Goal: Transaction & Acquisition: Purchase product/service

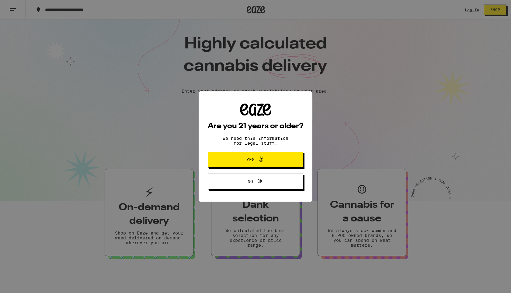
click at [467, 9] on div "Are you 21 years or older? We need this information for legal stuff. Yes No" at bounding box center [255, 146] width 511 height 293
click at [474, 12] on div "Are you 21 years or older? We need this information for legal stuff. Yes No" at bounding box center [255, 146] width 511 height 293
click at [276, 165] on button "Yes" at bounding box center [256, 159] width 96 height 16
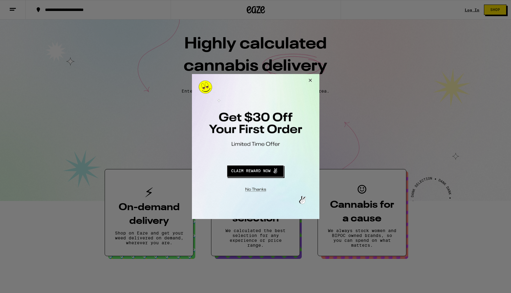
click at [240, 166] on button "Redirect to URL" at bounding box center [255, 170] width 106 height 15
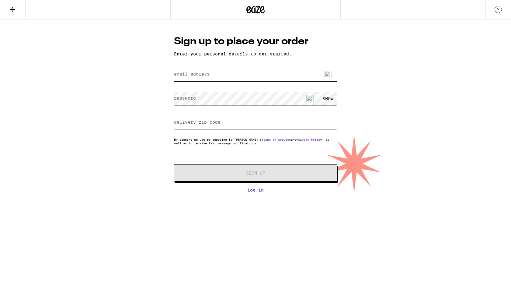
click at [264, 77] on input "email address" at bounding box center [255, 75] width 163 height 14
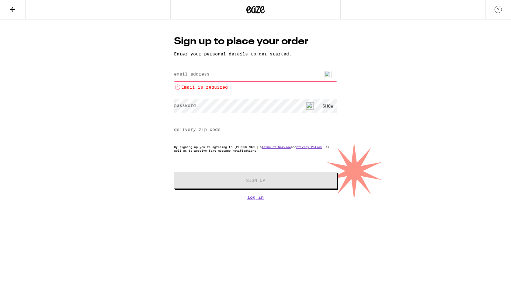
click at [176, 67] on div "Email is required" at bounding box center [255, 77] width 163 height 25
click at [260, 196] on link "Log In" at bounding box center [255, 197] width 163 height 5
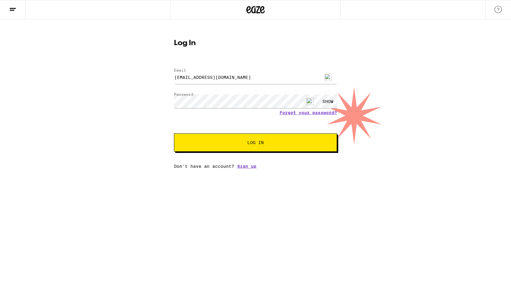
click at [244, 148] on button "Log In" at bounding box center [255, 142] width 163 height 18
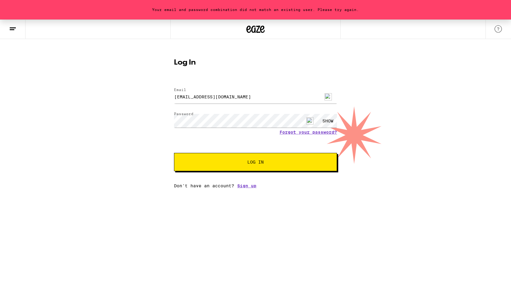
click at [331, 96] on img at bounding box center [328, 96] width 7 height 7
click at [303, 164] on span "Log In" at bounding box center [256, 162] width 114 height 4
click at [329, 98] on img at bounding box center [328, 96] width 7 height 7
click at [139, 96] on div "Your email and password combination did not match an existing user. Please try …" at bounding box center [255, 103] width 511 height 169
click at [325, 122] on div "SHOW" at bounding box center [328, 121] width 18 height 14
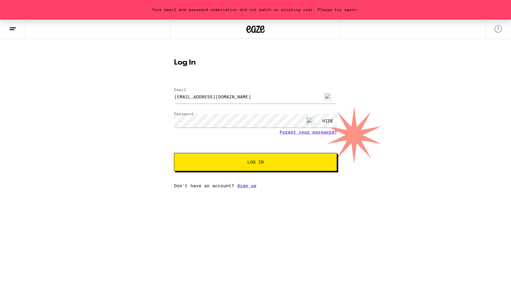
click at [325, 122] on div "HIDE" at bounding box center [328, 121] width 18 height 14
type input "[EMAIL_ADDRESS][DOMAIN_NAME]"
click at [327, 120] on div "SHOW" at bounding box center [328, 121] width 18 height 14
click at [327, 120] on div "HIDE" at bounding box center [328, 121] width 18 height 14
click at [295, 166] on button "Log In" at bounding box center [255, 162] width 163 height 18
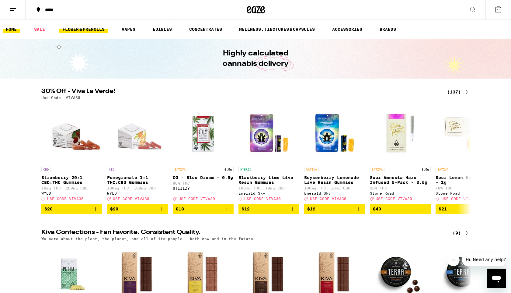
click at [89, 31] on link "FLOWER & PREROLLS" at bounding box center [83, 29] width 48 height 7
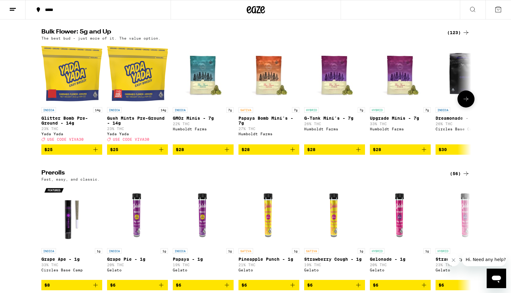
click at [68, 153] on span "$25" at bounding box center [71, 149] width 55 height 7
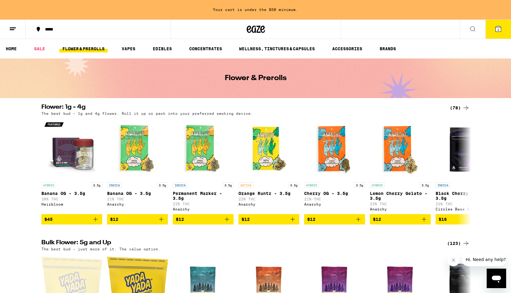
click at [478, 32] on button at bounding box center [473, 29] width 26 height 19
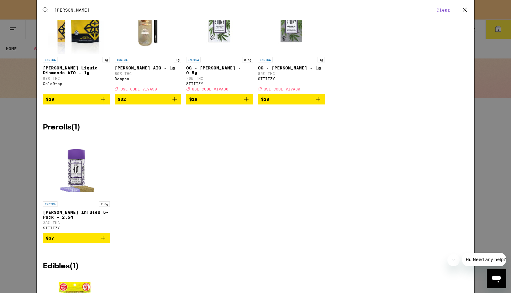
scroll to position [184, 0]
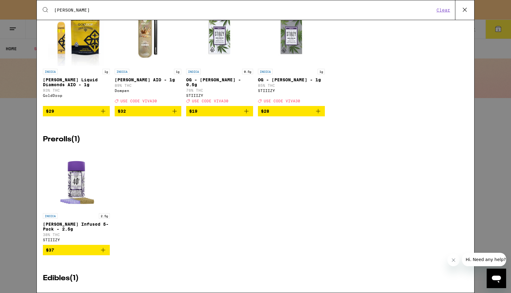
type input "[PERSON_NAME]"
click at [176, 115] on icon "Add to bag" at bounding box center [174, 110] width 7 height 7
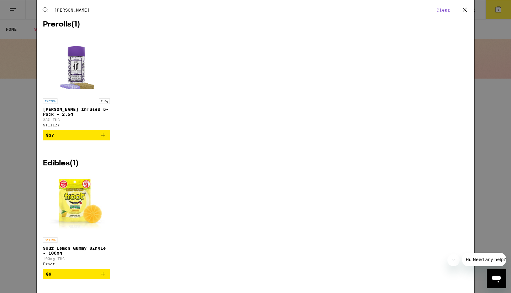
scroll to position [314, 0]
click at [103, 274] on icon "Add to bag" at bounding box center [102, 273] width 7 height 7
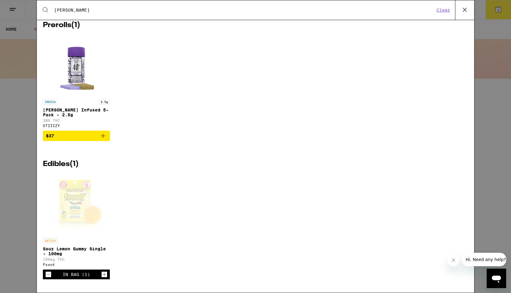
click at [106, 276] on icon "Increment" at bounding box center [104, 273] width 5 height 7
drag, startPoint x: 230, startPoint y: 223, endPoint x: 232, endPoint y: 220, distance: 4.2
click at [230, 223] on div "SATIVA Sour Lemon Gummy Single - 100mg 100mg THC Froot In Bag (2)" at bounding box center [255, 231] width 425 height 114
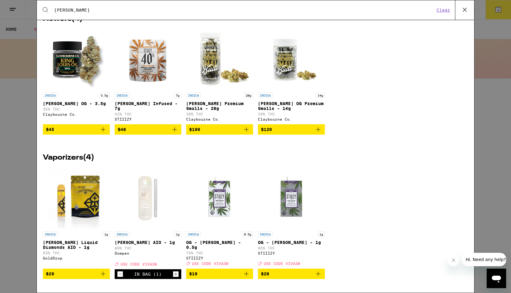
scroll to position [0, 0]
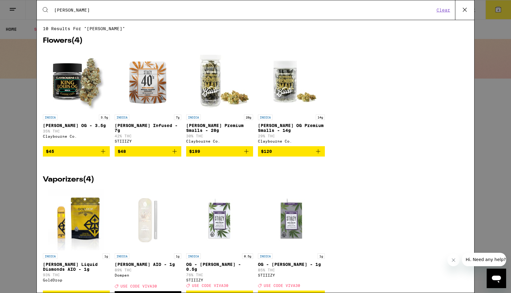
click at [461, 11] on icon at bounding box center [464, 9] width 9 height 9
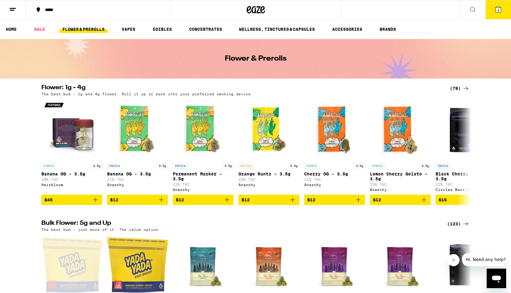
click at [498, 11] on span "4" at bounding box center [498, 10] width 2 height 4
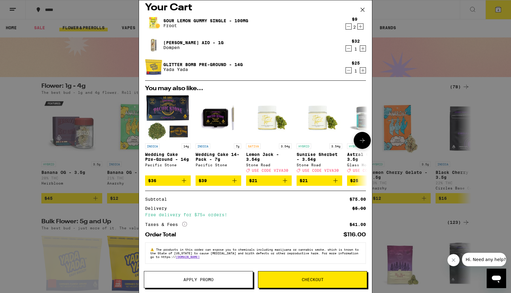
scroll to position [11, 0]
click at [210, 287] on button "Apply Promo" at bounding box center [198, 279] width 109 height 17
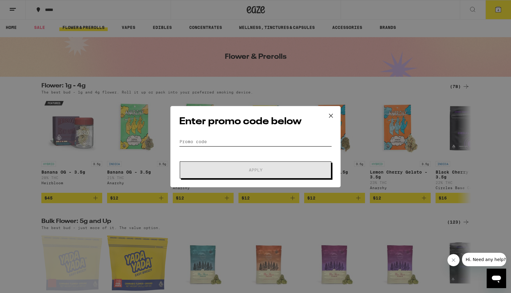
scroll to position [3, 0]
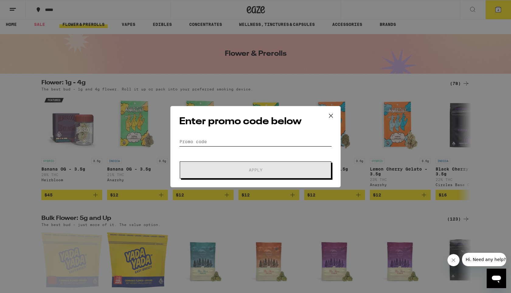
click at [208, 142] on input "Promo Code" at bounding box center [255, 141] width 153 height 9
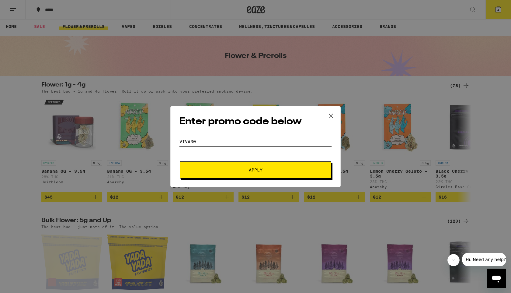
type input "viva30"
click at [180, 161] on button "Apply" at bounding box center [255, 169] width 151 height 17
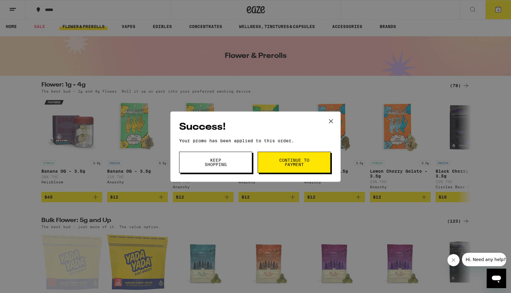
click at [283, 164] on span "Continue to payment" at bounding box center [294, 162] width 31 height 9
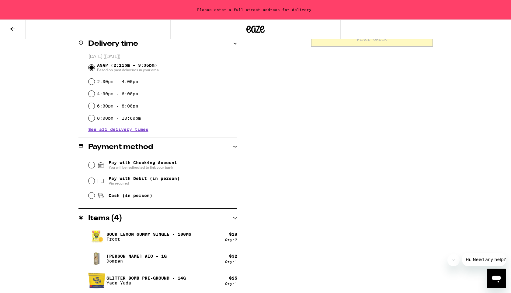
scroll to position [156, 0]
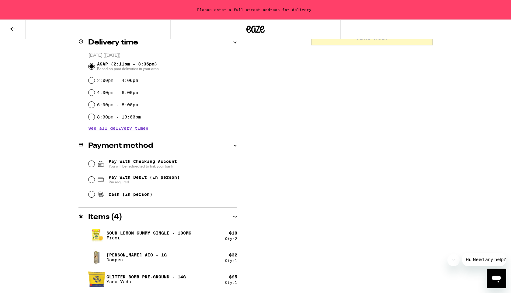
click at [97, 165] on icon at bounding box center [100, 163] width 7 height 7
click at [95, 165] on input "Pay with Checking Account You will be redirected to link your bank" at bounding box center [92, 164] width 6 height 6
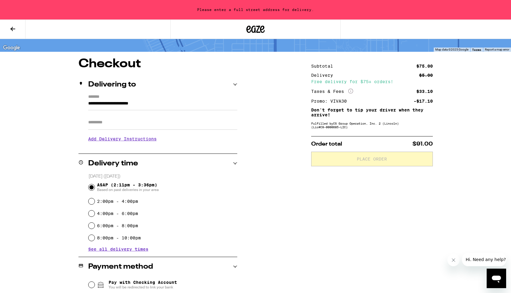
scroll to position [37, 0]
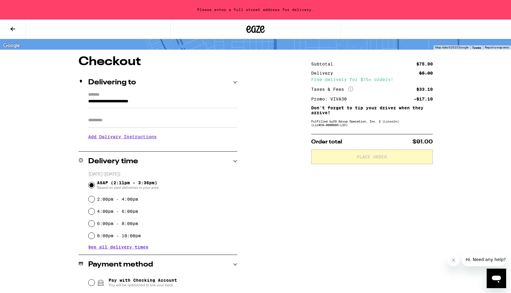
click at [349, 89] on icon "More Info" at bounding box center [350, 88] width 5 height 5
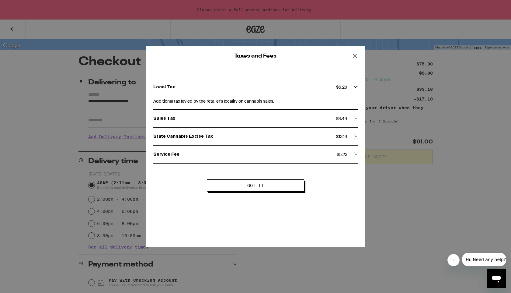
click at [356, 55] on icon at bounding box center [354, 55] width 9 height 9
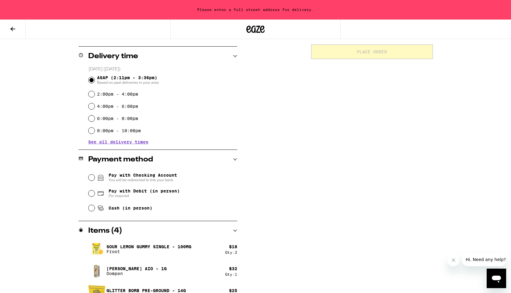
scroll to position [139, 0]
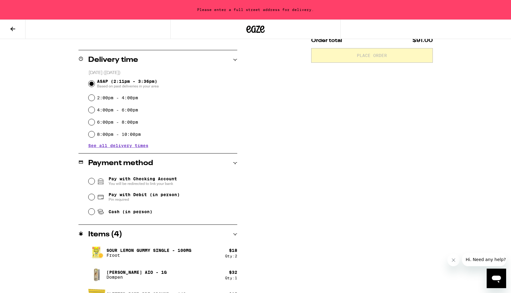
click at [104, 183] on span "Pay with Checking Account You will be redirected to link your bank" at bounding box center [137, 181] width 80 height 10
click at [95, 183] on input "Pay with Checking Account You will be redirected to link your bank" at bounding box center [92, 181] width 6 height 6
click at [89, 182] on input "Pay with Checking Account You will be redirected to link your bank" at bounding box center [92, 181] width 6 height 6
click at [90, 181] on input "Pay with Checking Account You will be redirected to link your bank" at bounding box center [92, 181] width 6 height 6
click at [92, 198] on input "Pay with Debit (in person) Pin required" at bounding box center [92, 197] width 6 height 6
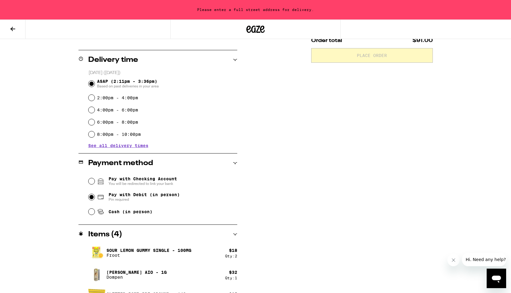
radio input "true"
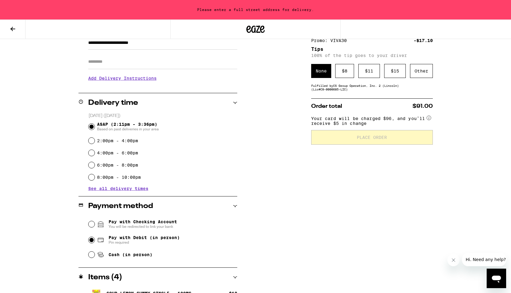
scroll to position [94, 0]
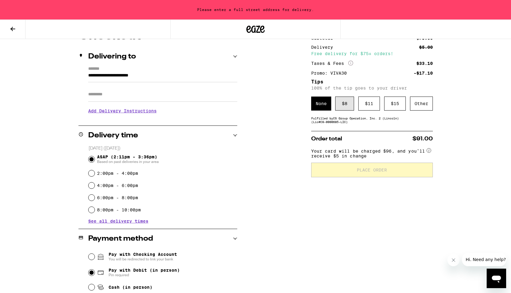
click at [339, 106] on div "$ 8" at bounding box center [344, 103] width 19 height 14
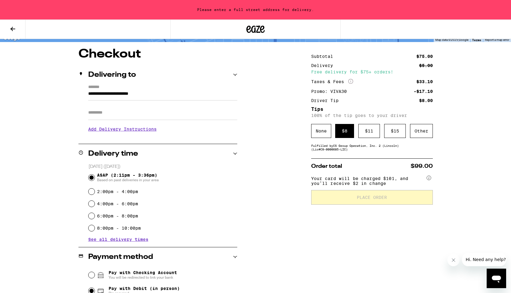
scroll to position [0, 0]
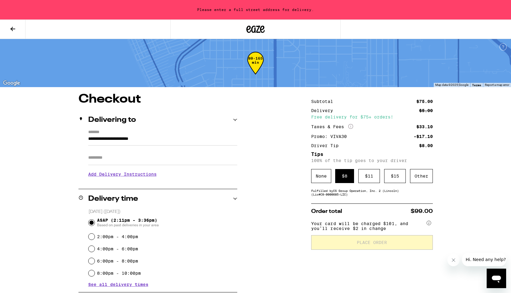
click at [428, 225] on circle at bounding box center [429, 223] width 4 height 4
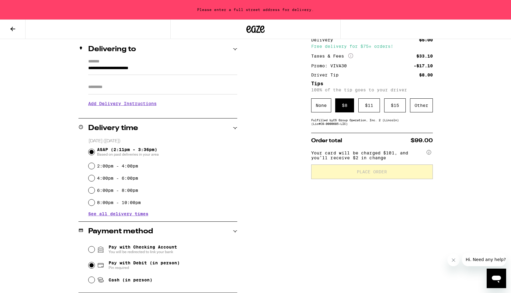
scroll to position [64, 0]
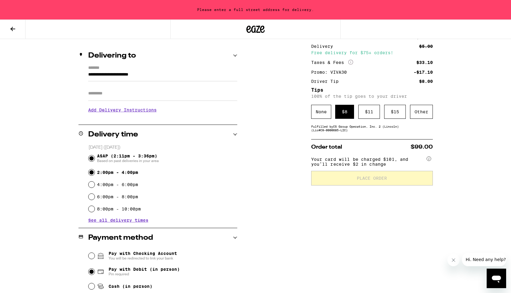
click at [91, 171] on input "2:00pm - 4:00pm" at bounding box center [92, 172] width 6 height 6
radio input "true"
click at [94, 157] on input "ASAP (2:11pm - 3:36pm) Based on past deliveries in your area" at bounding box center [92, 158] width 6 height 6
radio input "true"
drag, startPoint x: 127, startPoint y: 70, endPoint x: 123, endPoint y: 77, distance: 8.2
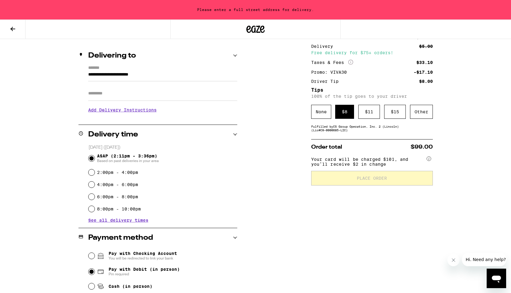
click at [127, 70] on label "*******" at bounding box center [162, 67] width 149 height 5
click at [127, 71] on input "**********" at bounding box center [162, 76] width 149 height 10
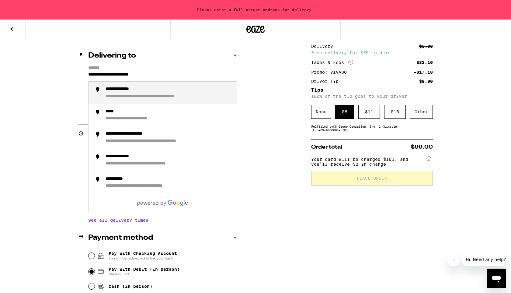
click at [129, 77] on input "**********" at bounding box center [162, 76] width 149 height 10
drag, startPoint x: 189, startPoint y: 76, endPoint x: 57, endPoint y: 75, distance: 132.0
click at [57, 75] on div "**********" at bounding box center [255, 207] width 438 height 356
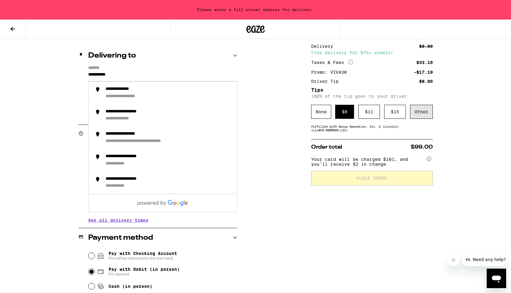
type input "**********"
click at [421, 113] on div "Other" at bounding box center [421, 112] width 23 height 14
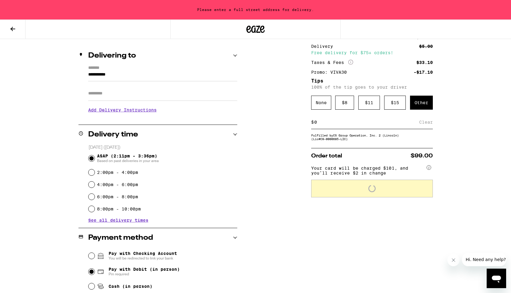
click at [341, 125] on input at bounding box center [366, 121] width 105 height 5
type input "5"
click at [490, 181] on div "**********" at bounding box center [255, 160] width 511 height 449
click at [275, 178] on div "**********" at bounding box center [255, 207] width 438 height 356
click at [146, 76] on input "**********" at bounding box center [162, 76] width 149 height 10
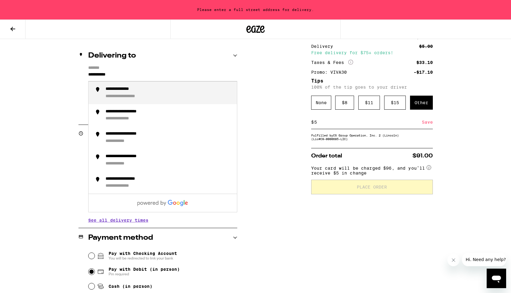
click at [141, 94] on div "**********" at bounding box center [132, 96] width 52 height 5
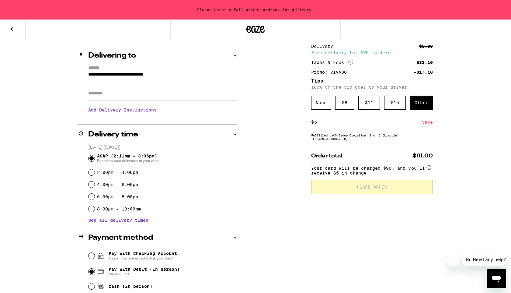
type input "**********"
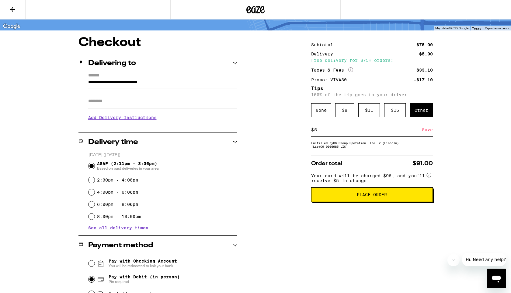
scroll to position [36, 0]
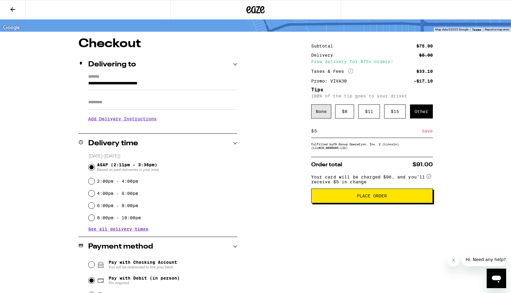
click at [319, 113] on div "None" at bounding box center [321, 111] width 20 height 14
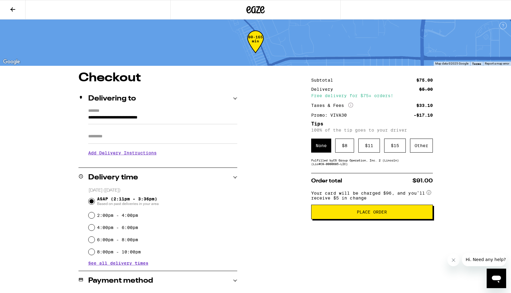
scroll to position [0, 0]
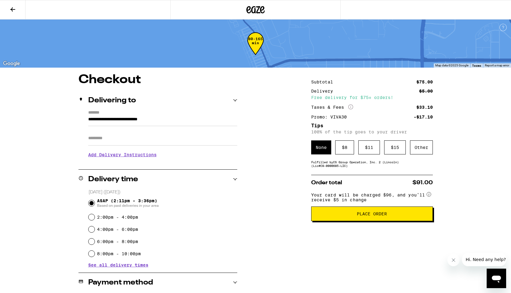
click at [380, 216] on span "Place Order" at bounding box center [372, 213] width 30 height 4
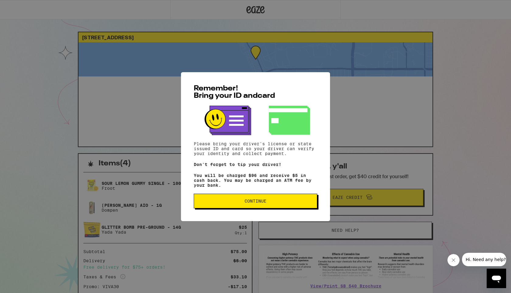
click at [248, 202] on span "Continue" at bounding box center [256, 201] width 22 height 4
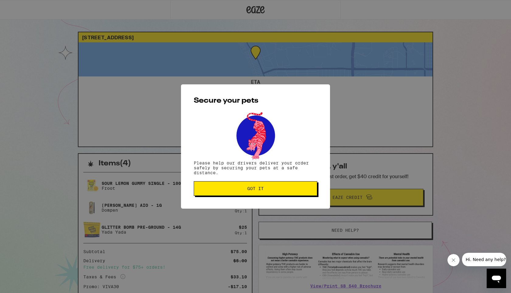
click at [246, 190] on span "Got it" at bounding box center [255, 188] width 113 height 4
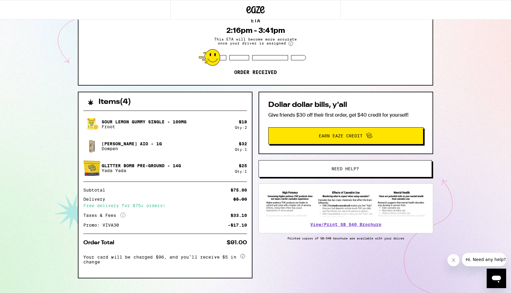
scroll to position [72, 0]
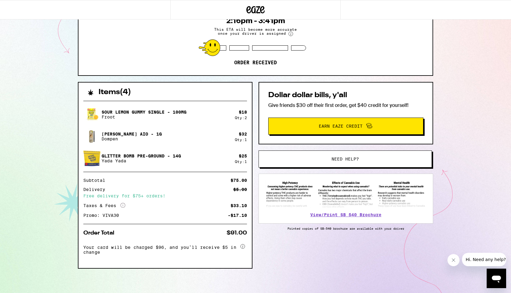
click at [125, 203] on div "Taxes & Fees More Info $33.10" at bounding box center [165, 205] width 164 height 5
click at [124, 205] on icon "More Info" at bounding box center [122, 205] width 5 height 5
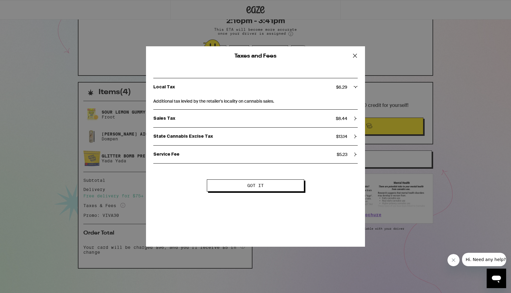
click at [124, 205] on div "Taxes and Fees Local Tax $ 6.29 Additional tax levied by the retailer's localit…" at bounding box center [255, 146] width 511 height 293
